Goal: Task Accomplishment & Management: Use online tool/utility

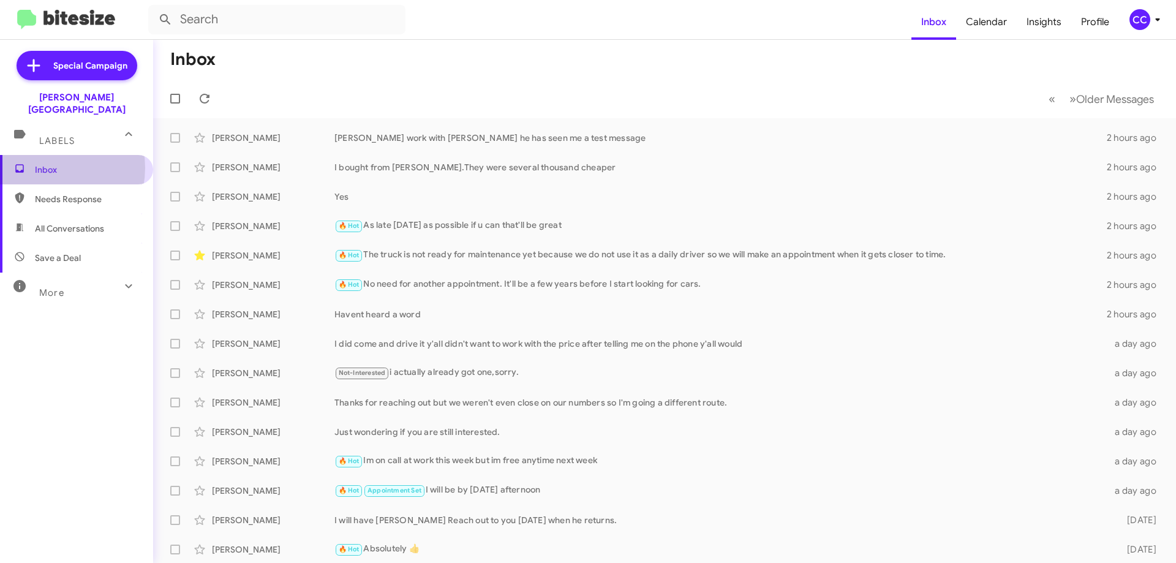
click at [43, 164] on span "Inbox" at bounding box center [87, 170] width 104 height 12
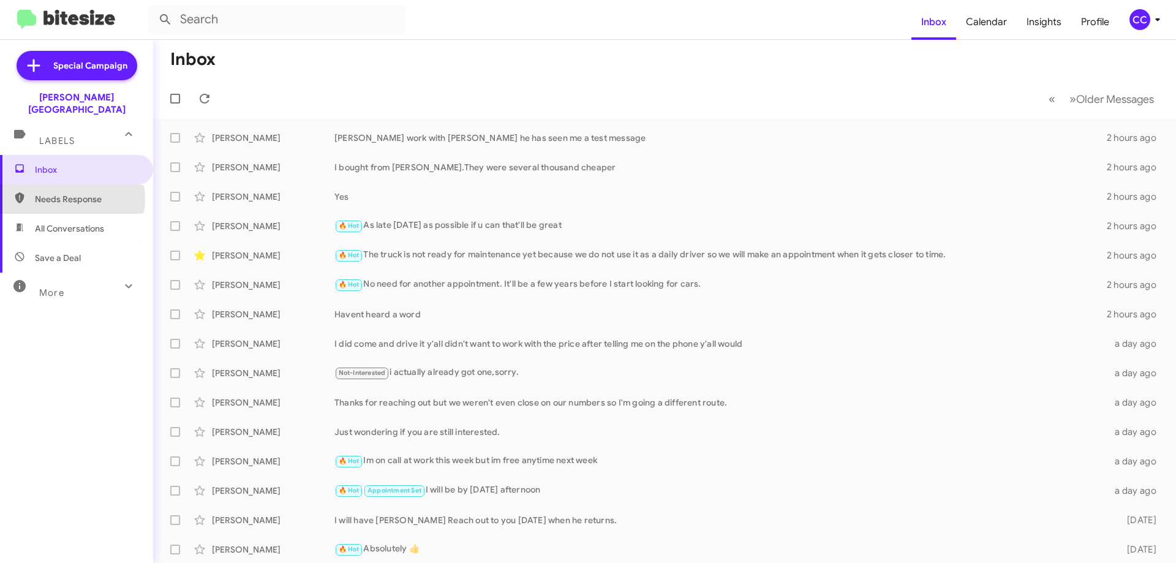
click at [67, 193] on span "Needs Response" at bounding box center [87, 199] width 104 height 12
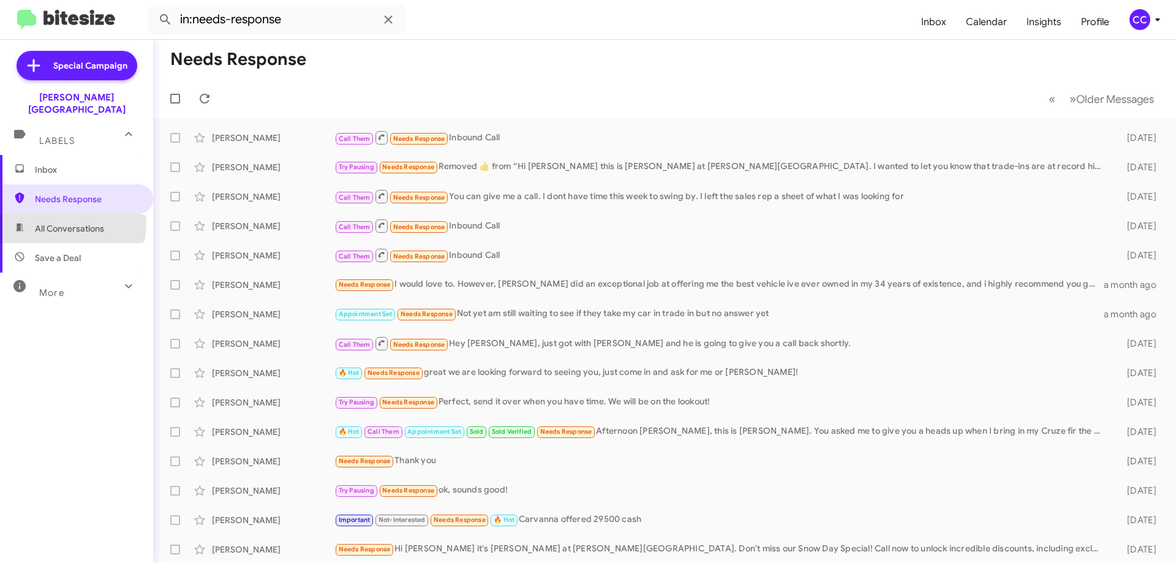
click at [67, 222] on span "All Conversations" at bounding box center [69, 228] width 69 height 12
type input "in:all-conversations"
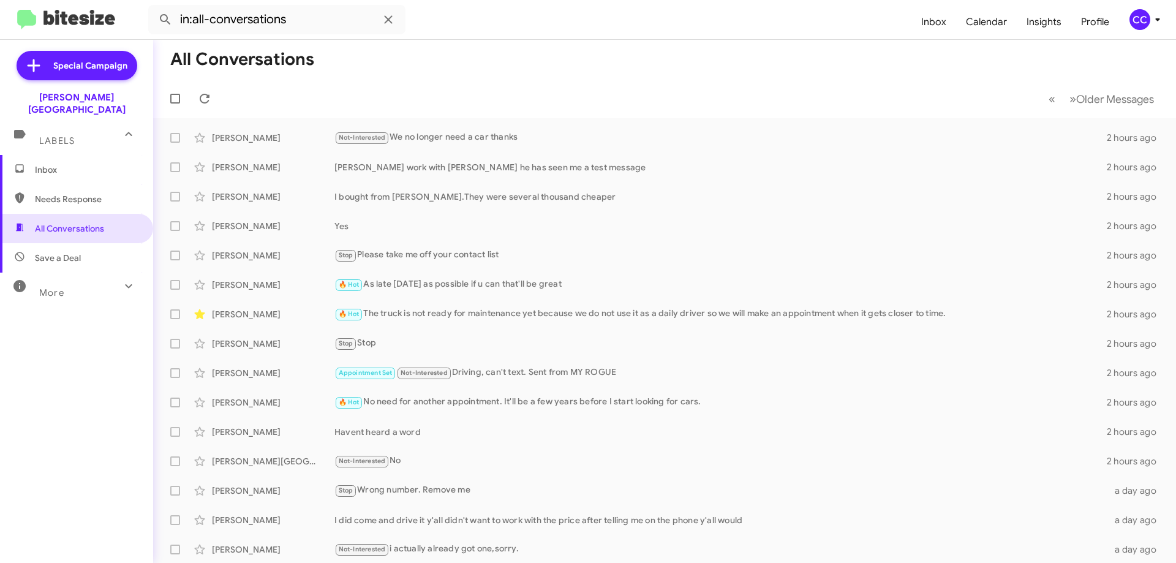
click at [40, 164] on span "Inbox" at bounding box center [87, 170] width 104 height 12
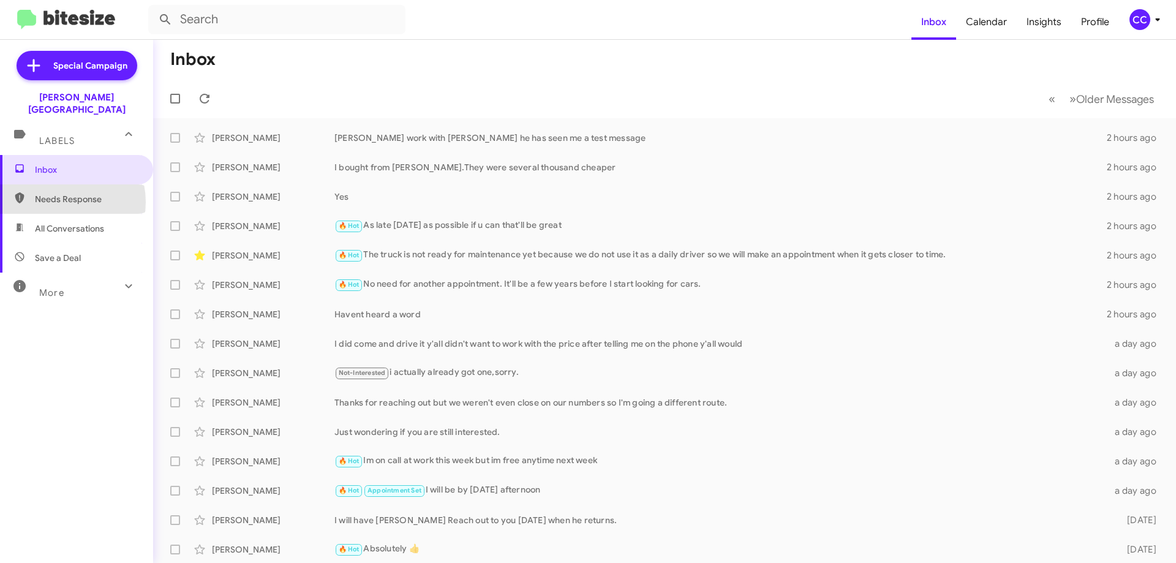
click at [58, 193] on span "Needs Response" at bounding box center [87, 199] width 104 height 12
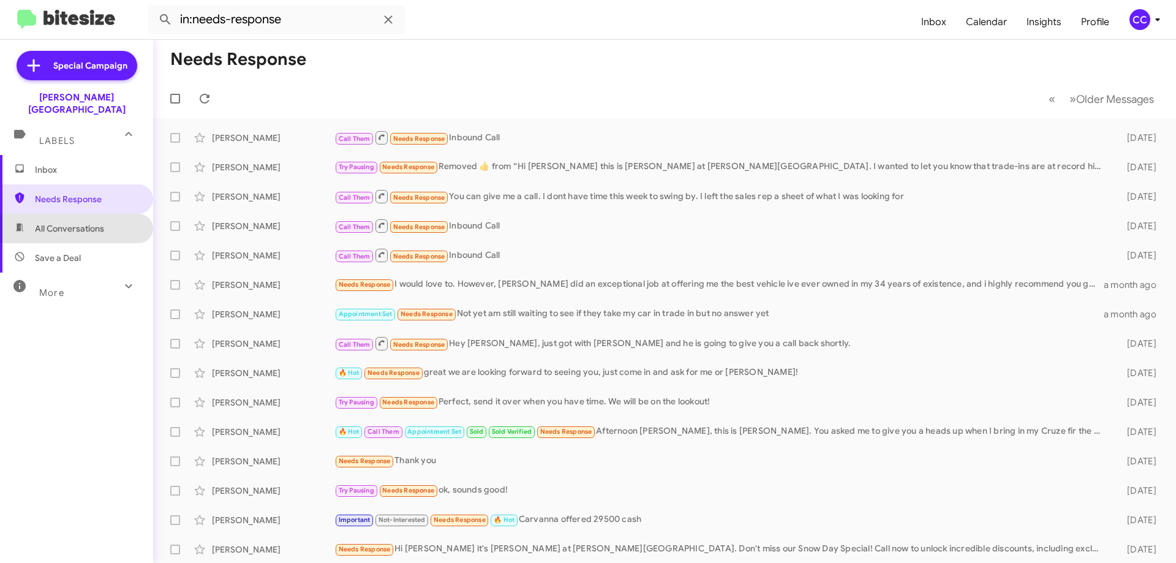
click at [93, 222] on span "All Conversations" at bounding box center [69, 228] width 69 height 12
type input "in:all-conversations"
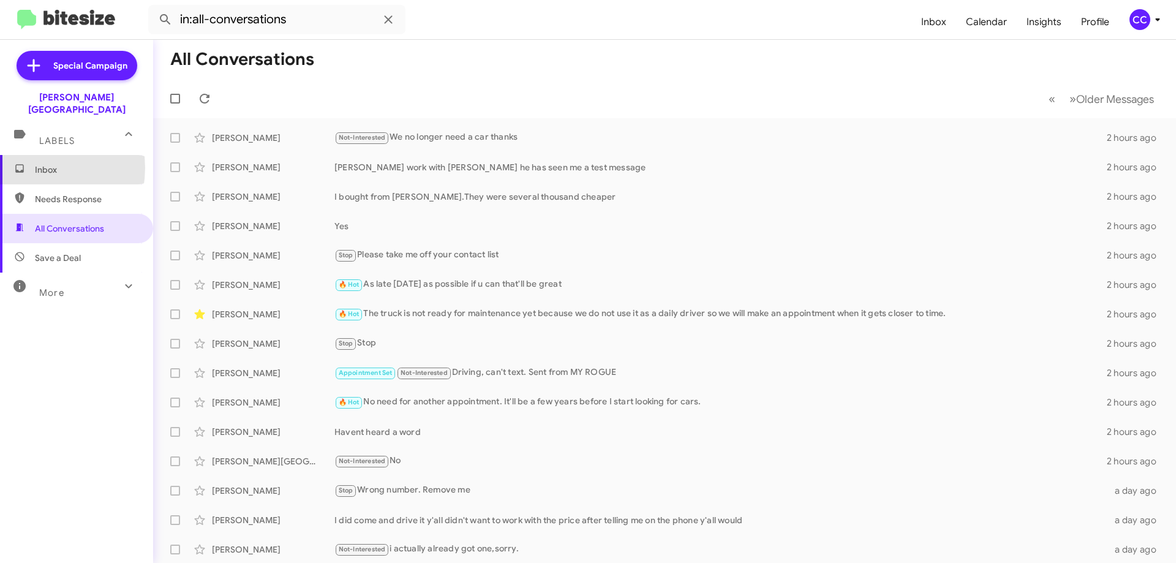
click at [32, 156] on span "Inbox" at bounding box center [76, 169] width 153 height 29
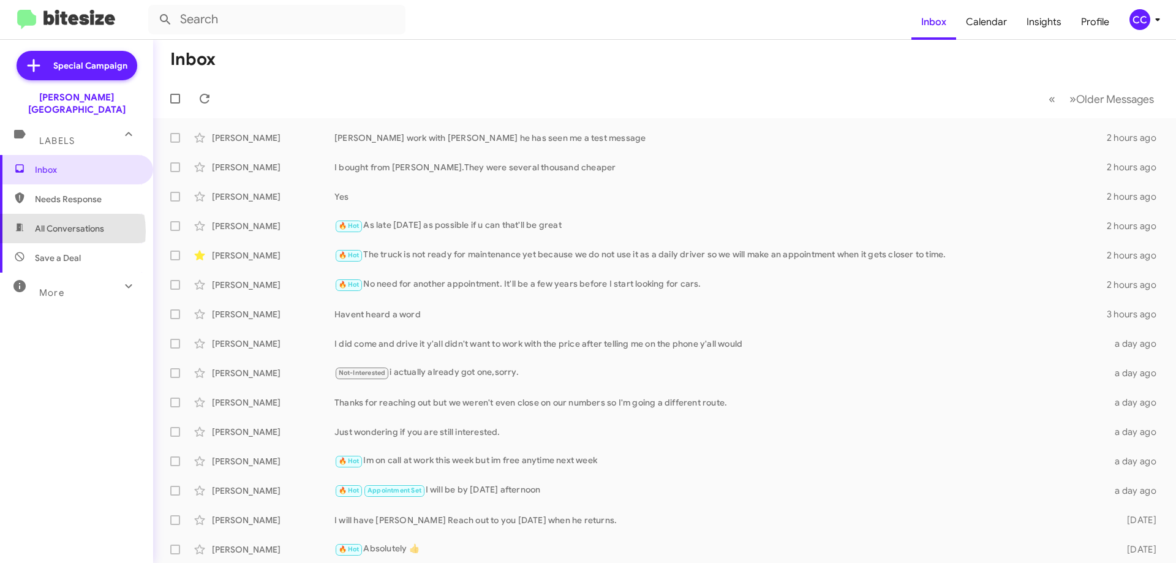
click at [51, 222] on span "All Conversations" at bounding box center [69, 228] width 69 height 12
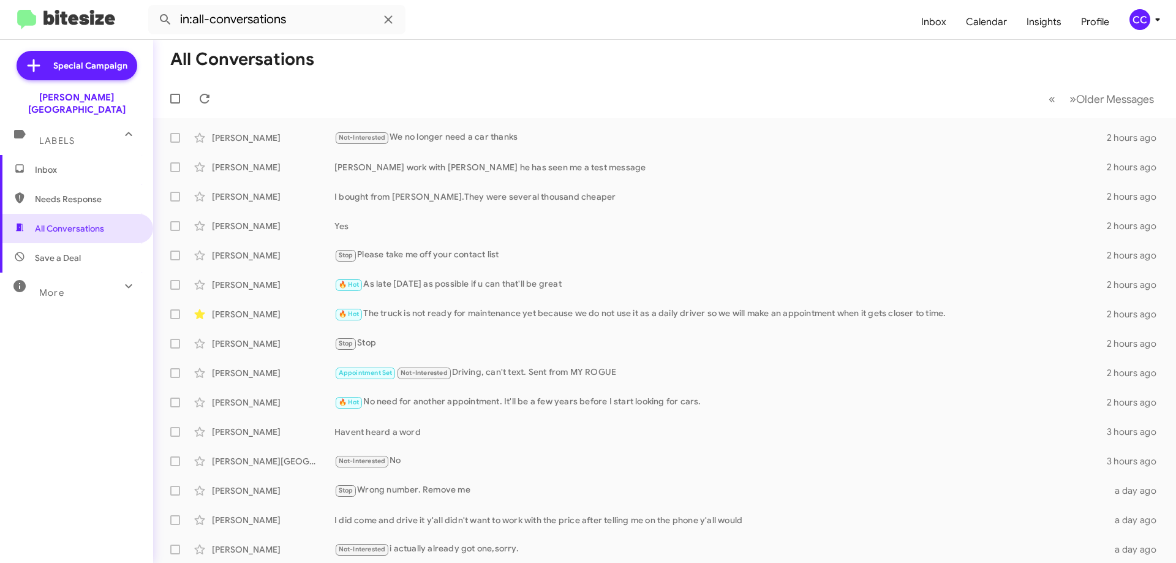
click at [75, 193] on span "Needs Response" at bounding box center [87, 199] width 104 height 12
type input "in:needs-response"
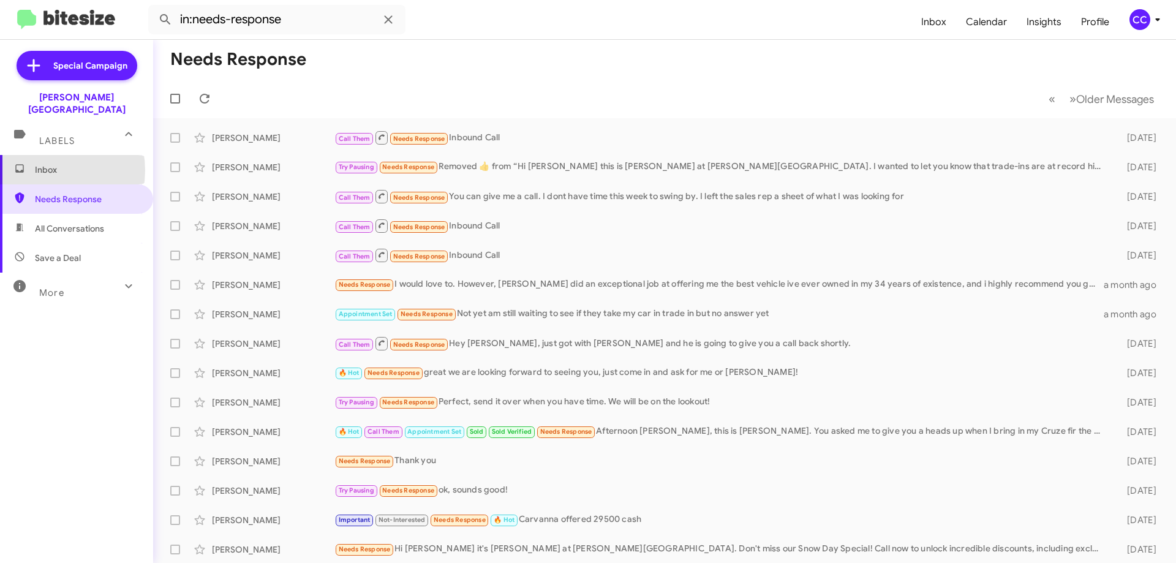
click at [44, 164] on span "Inbox" at bounding box center [87, 170] width 104 height 12
